Goal: Task Accomplishment & Management: Manage account settings

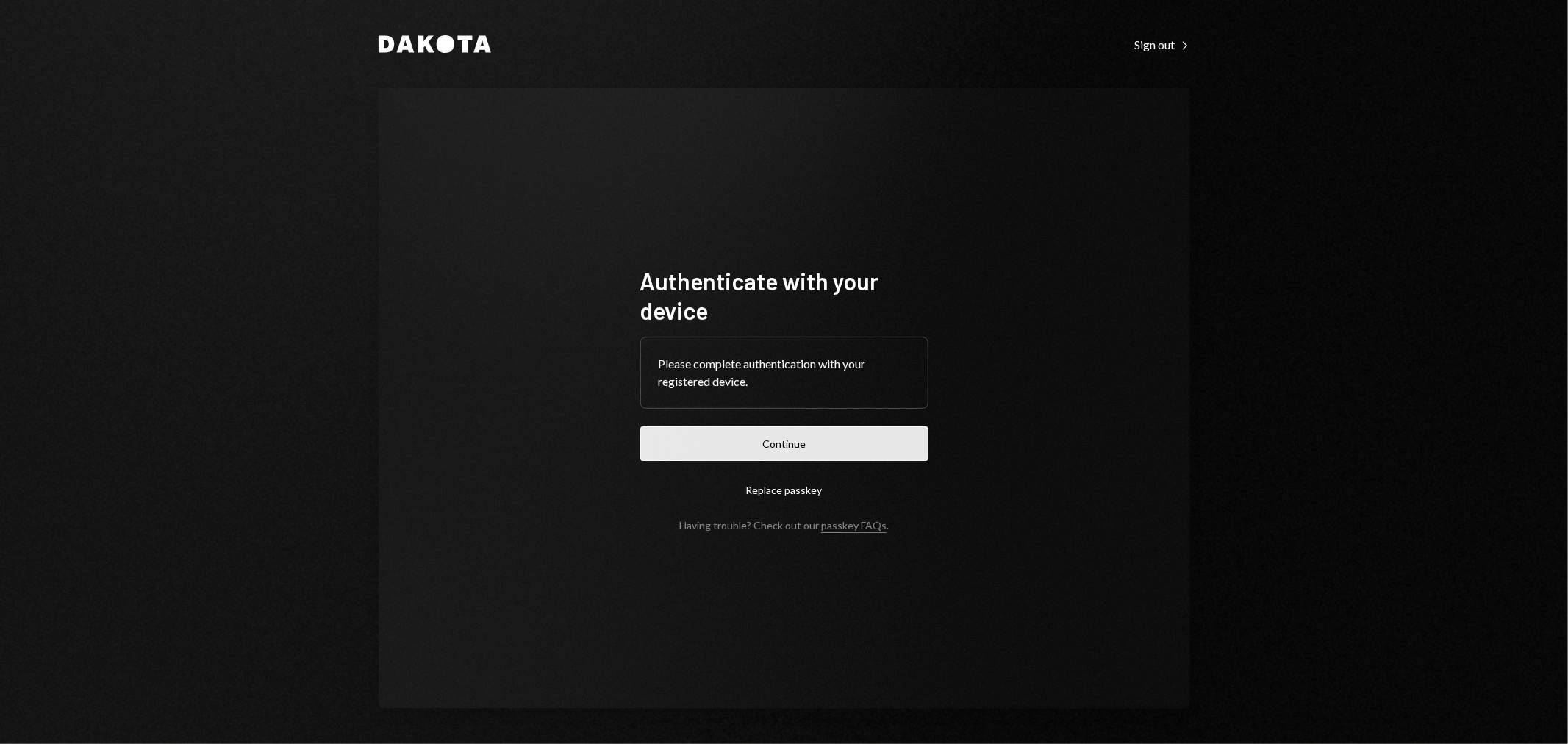
click at [814, 444] on button "Continue" at bounding box center [784, 444] width 288 height 35
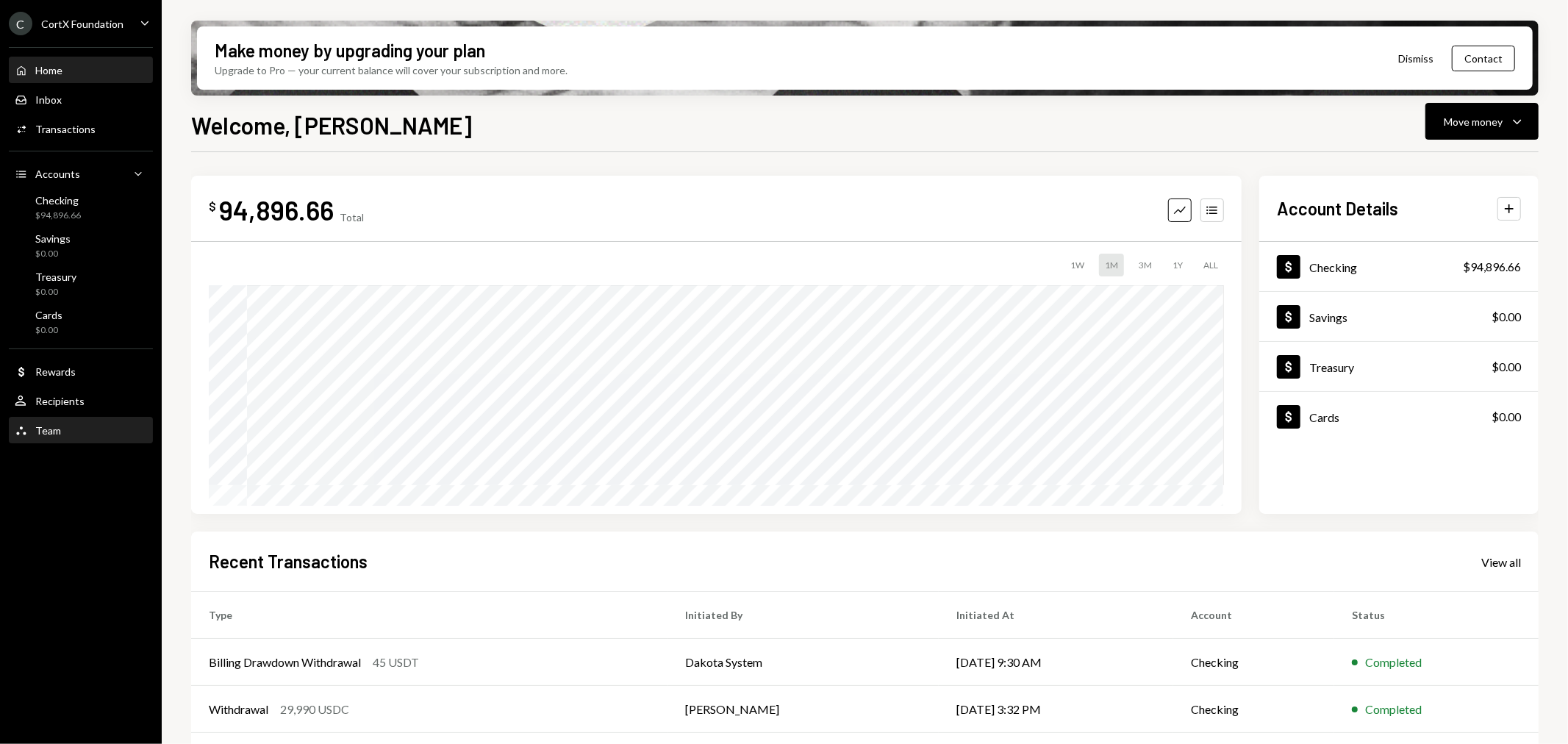
click at [53, 427] on div "Team" at bounding box center [48, 430] width 26 height 13
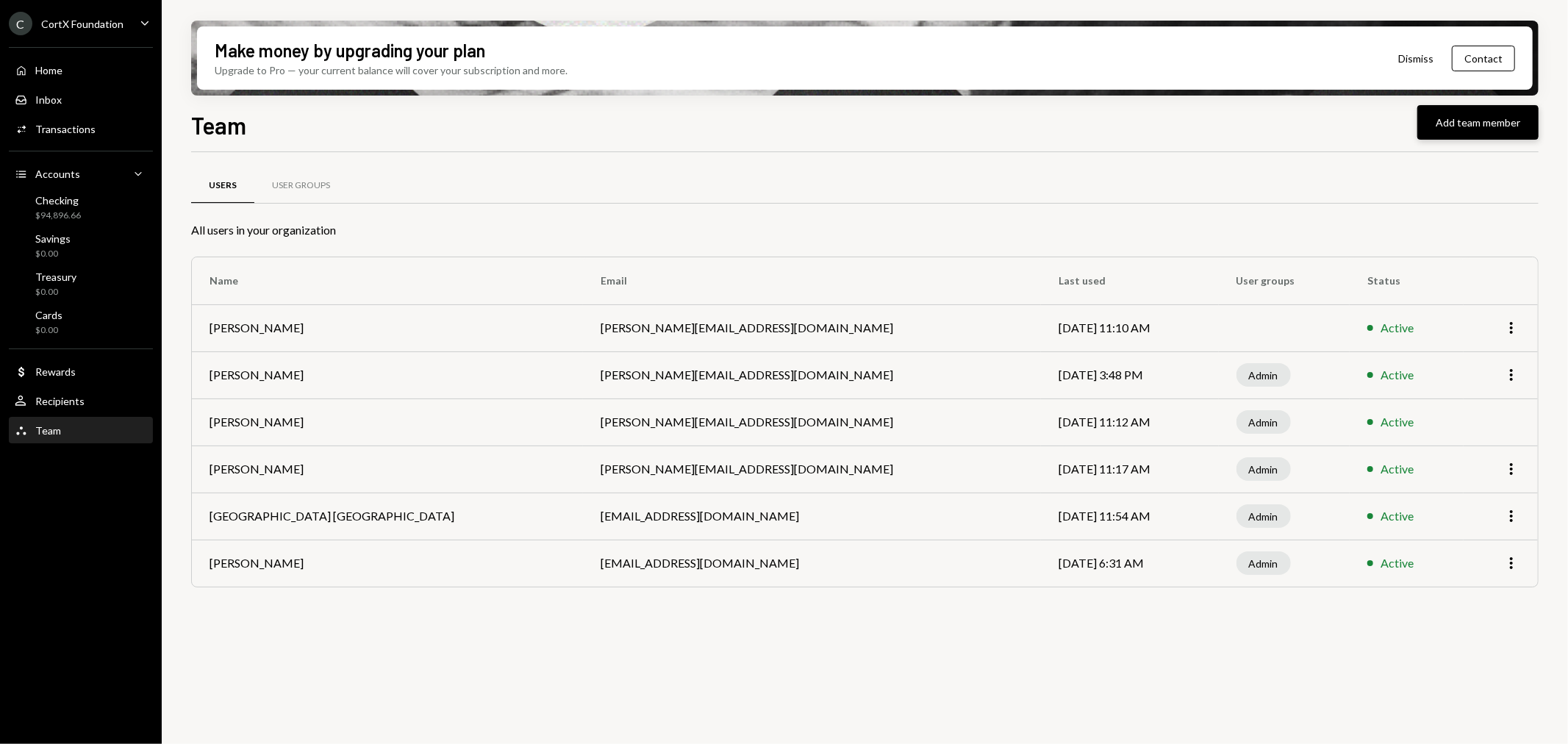
click at [1476, 127] on button "Add team member" at bounding box center [1477, 123] width 121 height 35
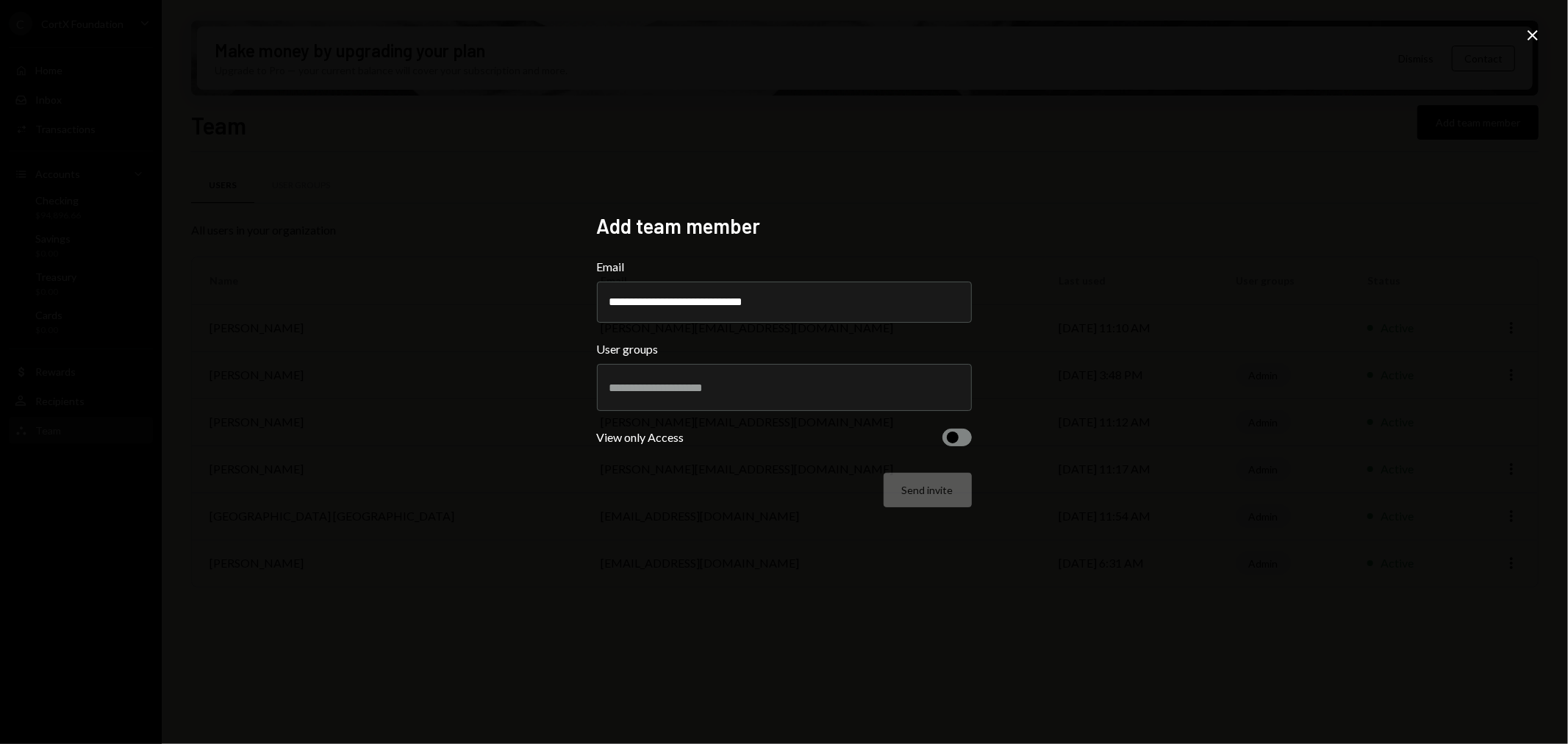
type input "**********"
click at [716, 394] on div at bounding box center [784, 387] width 350 height 36
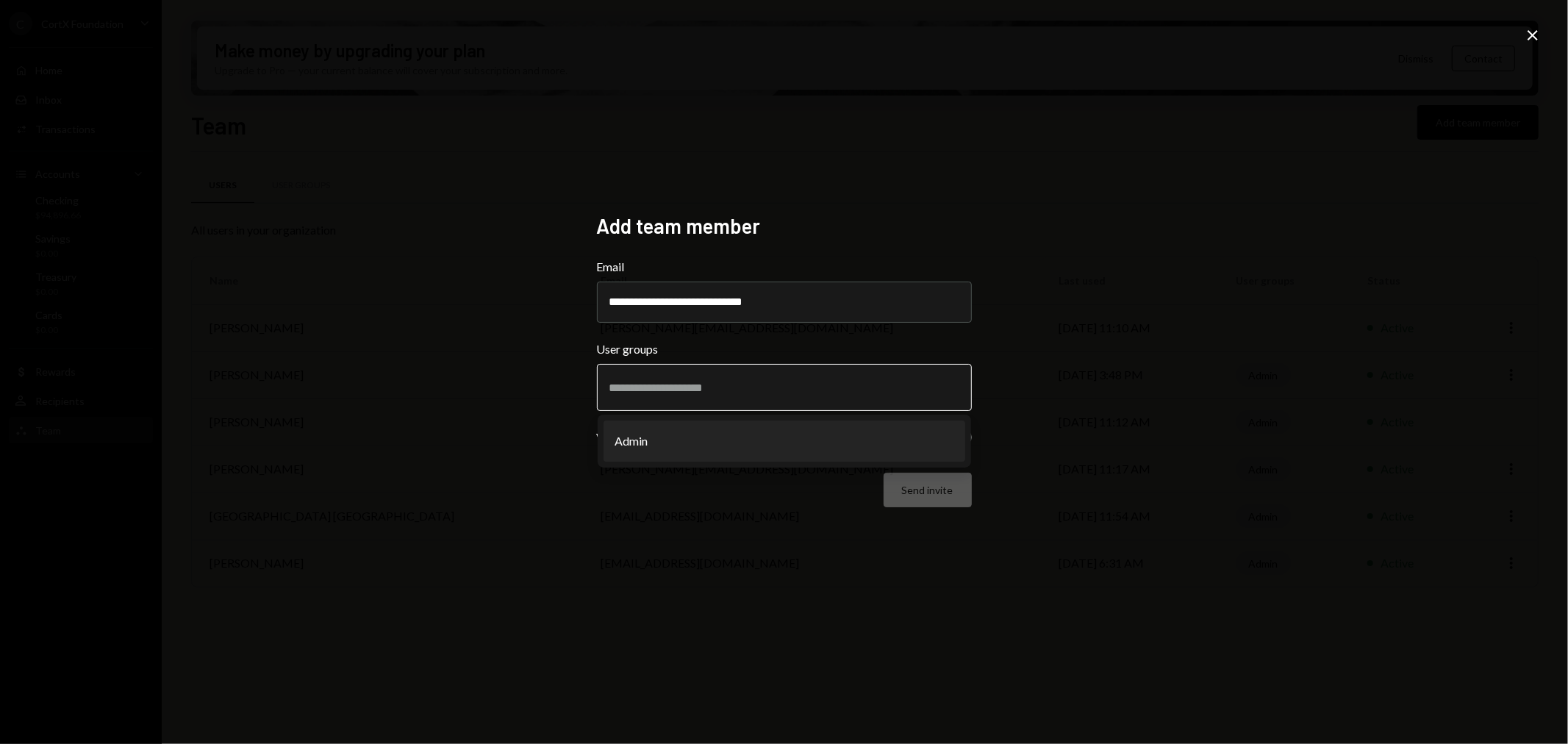
click at [684, 432] on li "Admin" at bounding box center [784, 441] width 361 height 41
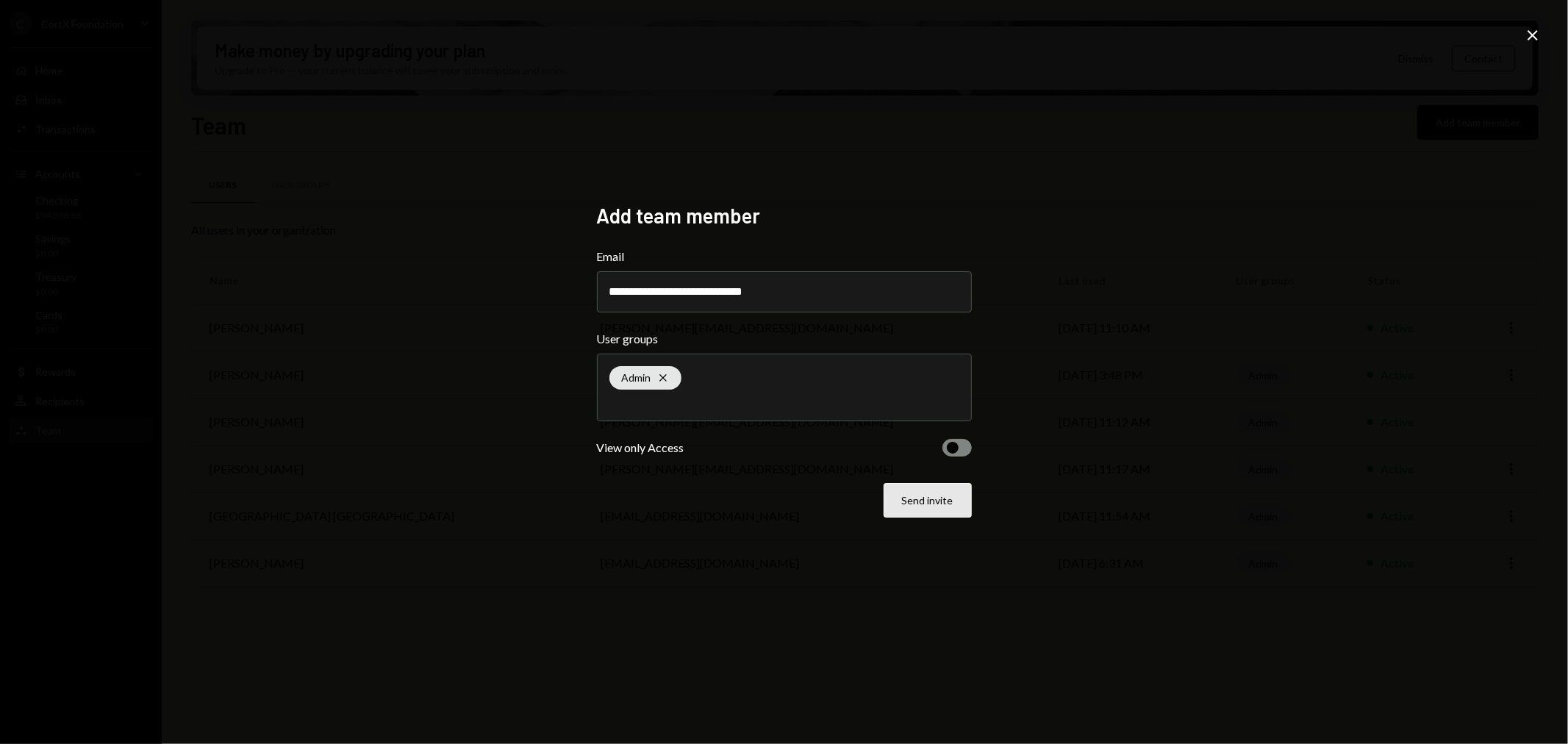
click at [909, 493] on button "Send invite" at bounding box center [928, 500] width 89 height 35
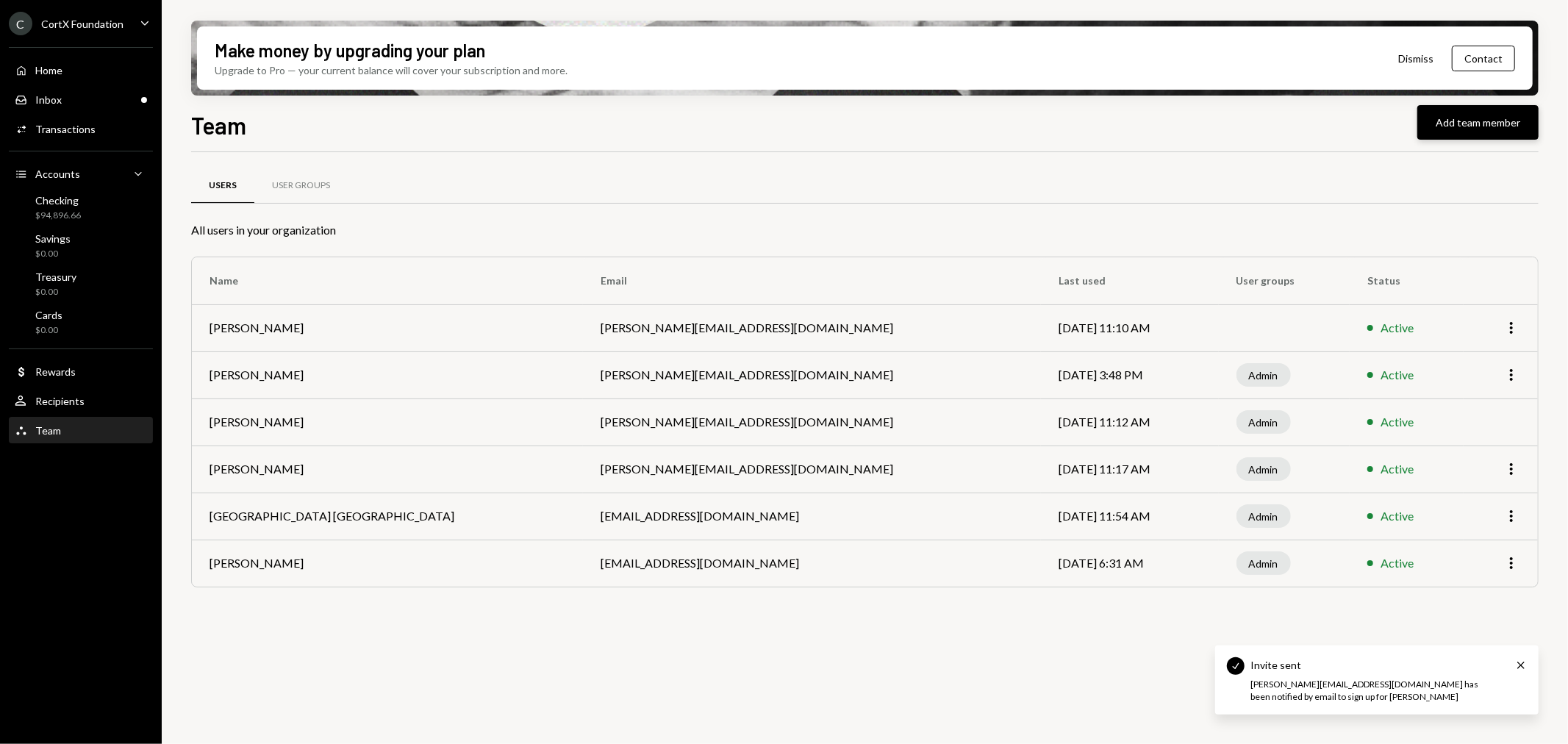
click at [1512, 119] on button "Add team member" at bounding box center [1477, 123] width 121 height 35
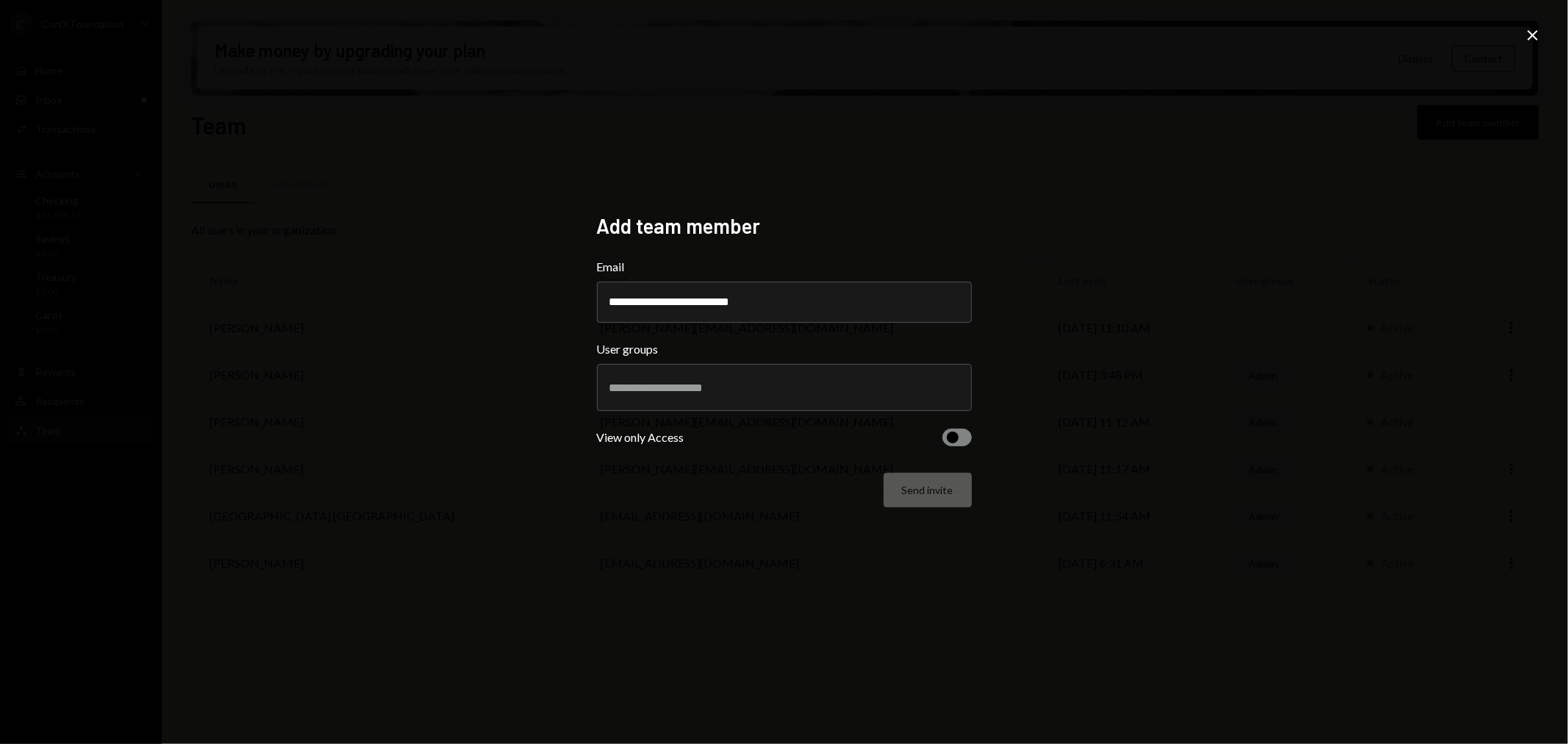
type input "**********"
click at [881, 391] on input "text" at bounding box center [784, 387] width 350 height 13
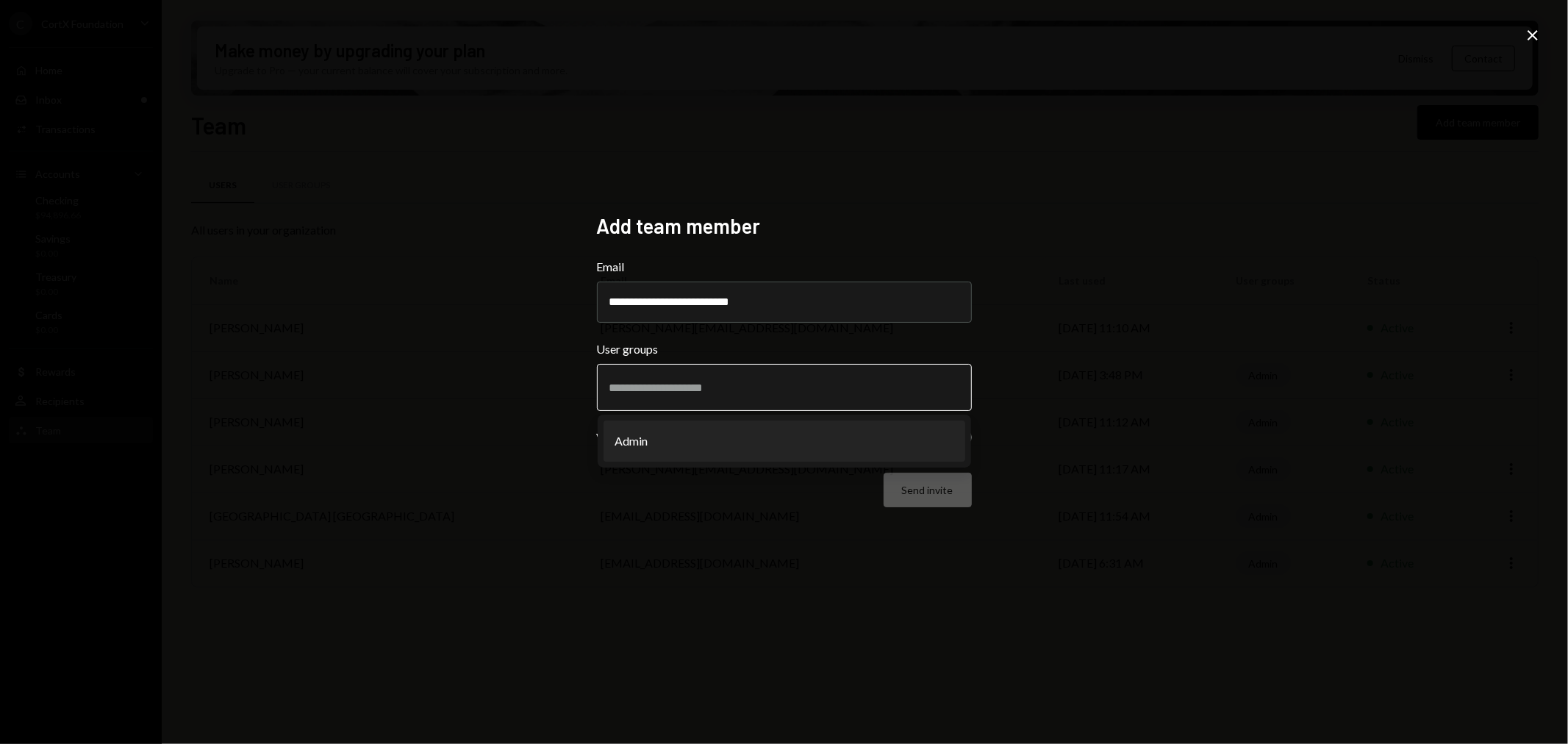
click at [677, 441] on li "Admin" at bounding box center [784, 441] width 361 height 41
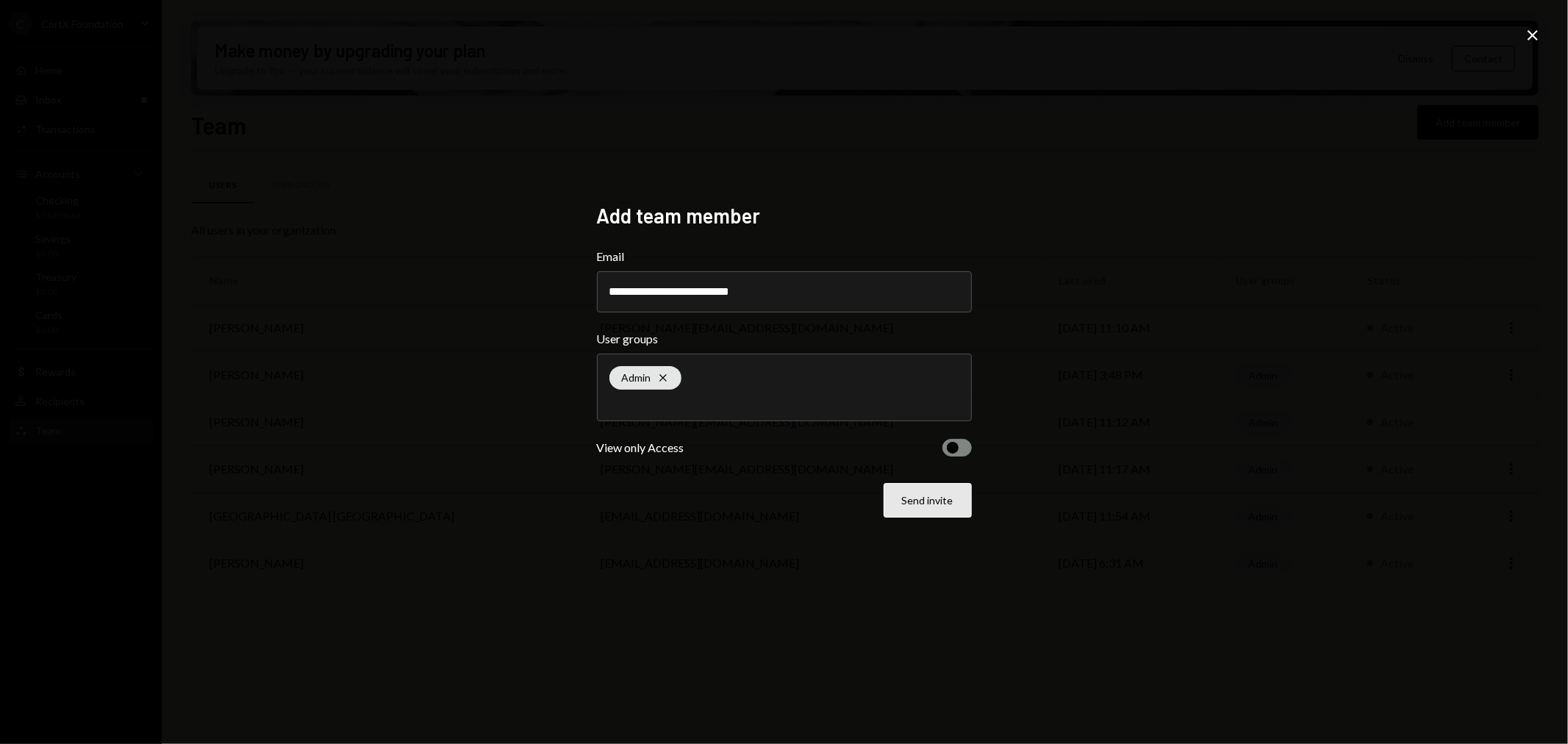
click at [954, 489] on button "Send invite" at bounding box center [928, 500] width 89 height 35
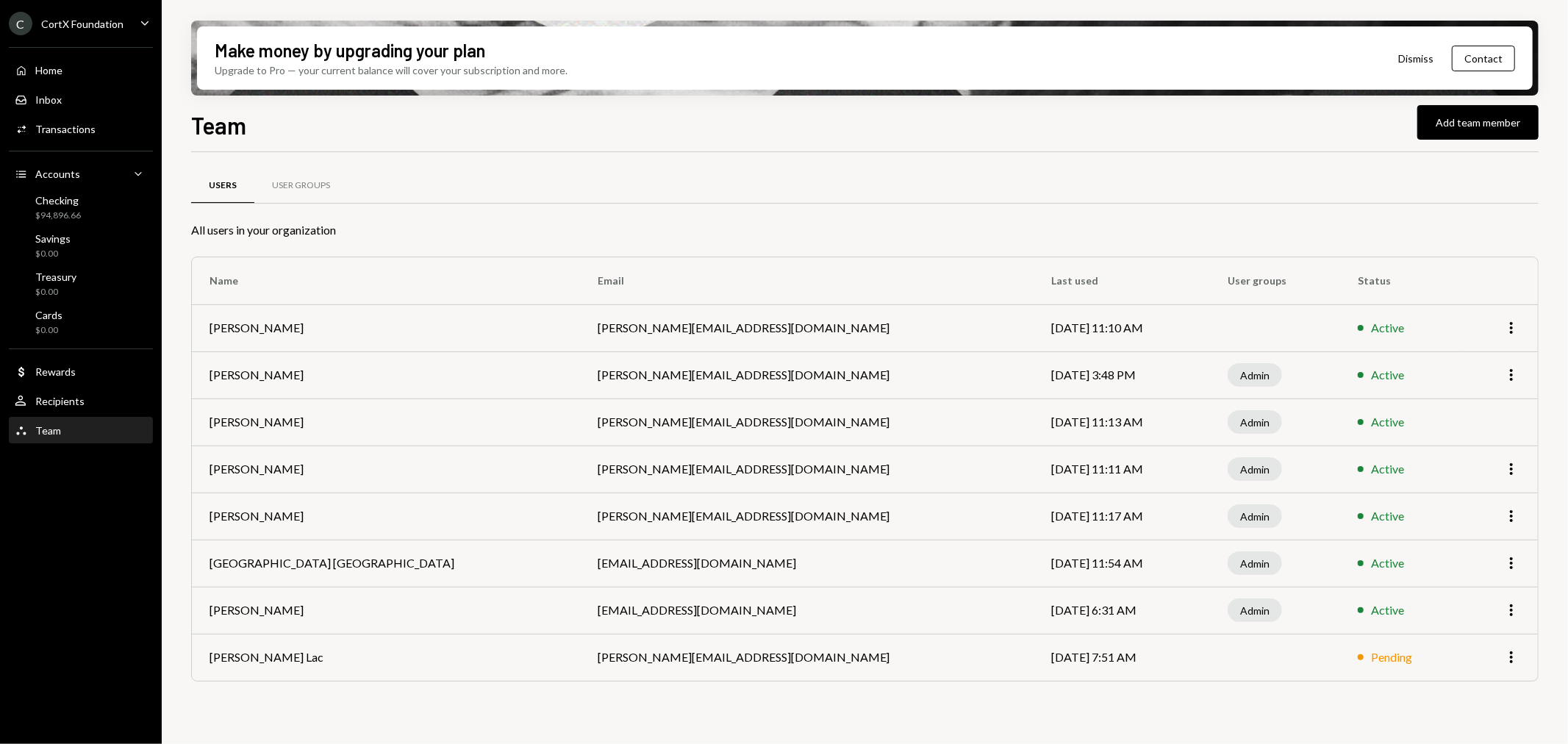
click at [67, 22] on div "CortX Foundation" at bounding box center [82, 24] width 82 height 13
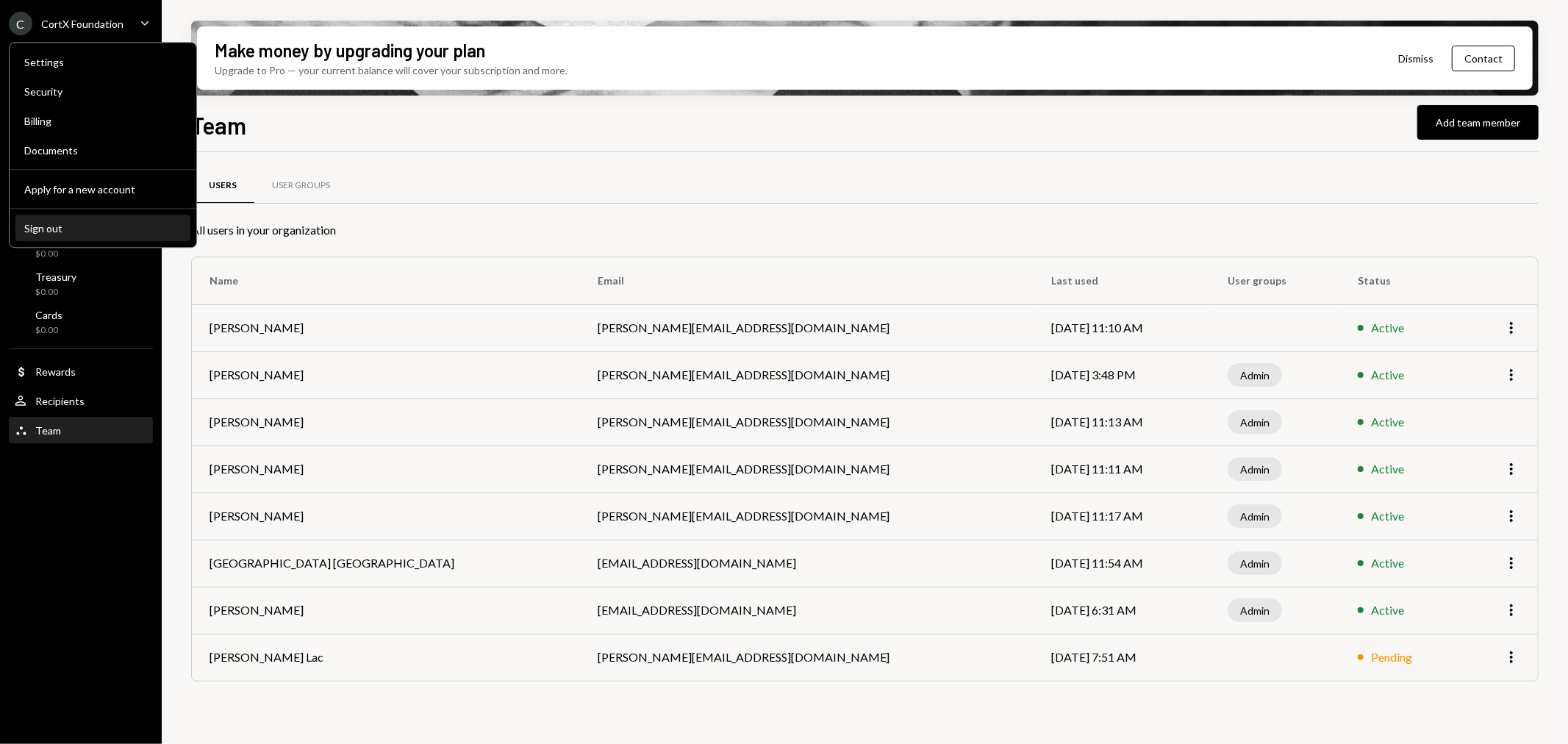
click at [45, 225] on div "Sign out" at bounding box center [103, 228] width 157 height 13
